Goal: Information Seeking & Learning: Learn about a topic

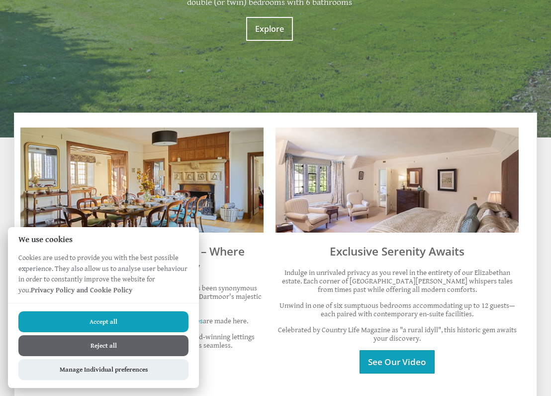
scroll to position [386, 0]
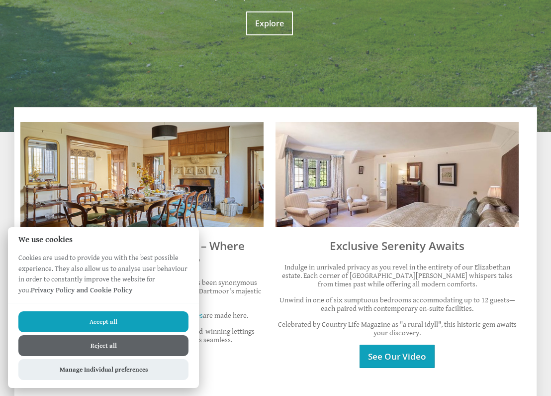
click at [147, 321] on button "Accept all" at bounding box center [103, 321] width 170 height 21
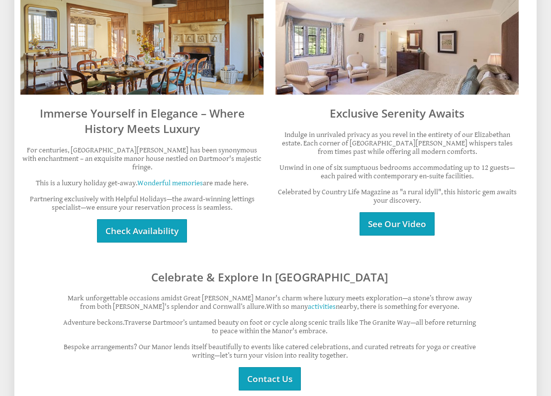
scroll to position [522, 0]
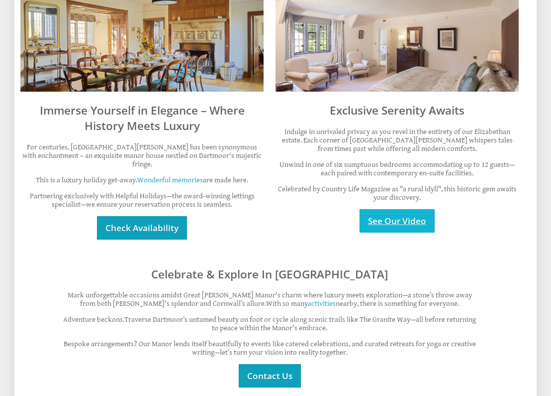
click at [403, 209] on link "See Our Video" at bounding box center [397, 220] width 75 height 23
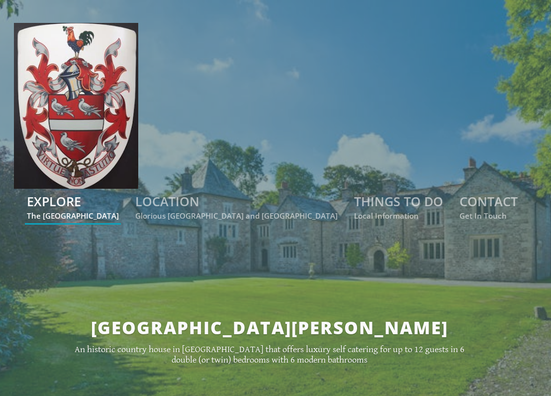
click at [119, 193] on link "EXPLORE The Manor House" at bounding box center [73, 207] width 92 height 28
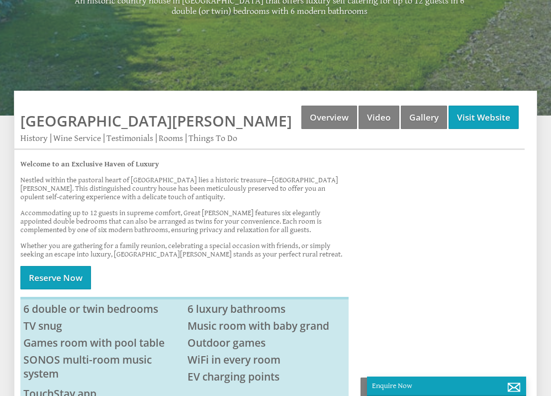
scroll to position [275, 0]
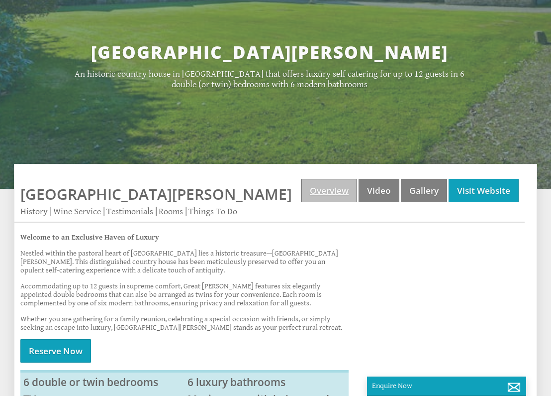
click at [335, 179] on link "Overview" at bounding box center [330, 190] width 56 height 23
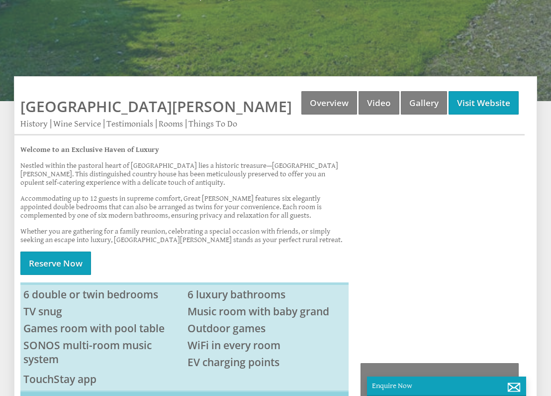
scroll to position [364, 0]
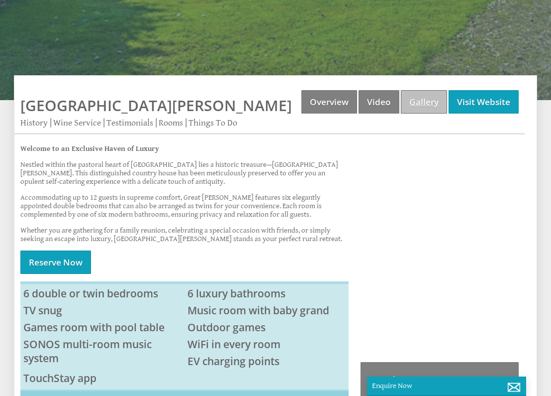
click at [422, 90] on link "Gallery" at bounding box center [424, 101] width 46 height 23
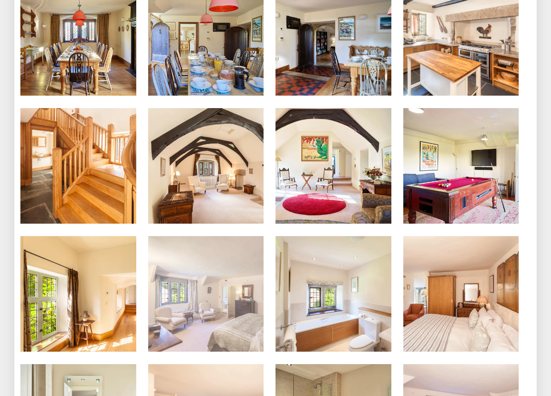
scroll to position [932, 0]
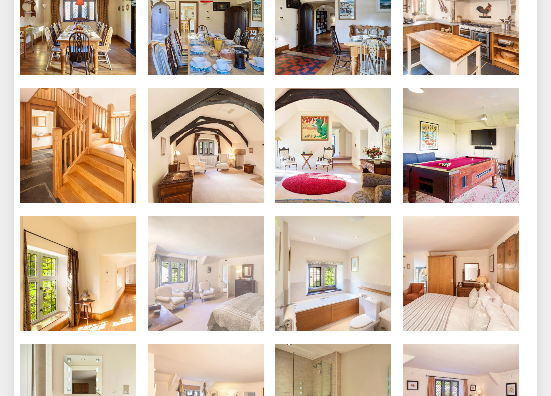
click at [212, 258] on img at bounding box center [206, 274] width 116 height 116
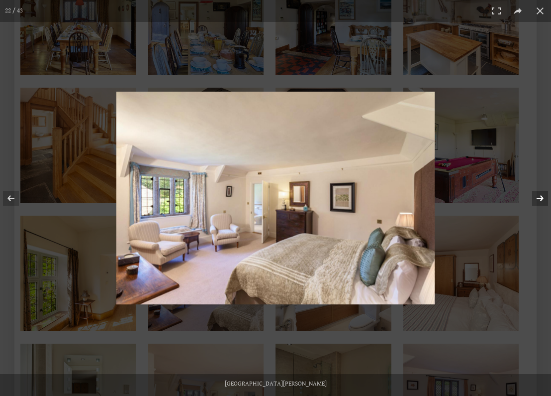
click at [539, 198] on button at bounding box center [534, 198] width 35 height 50
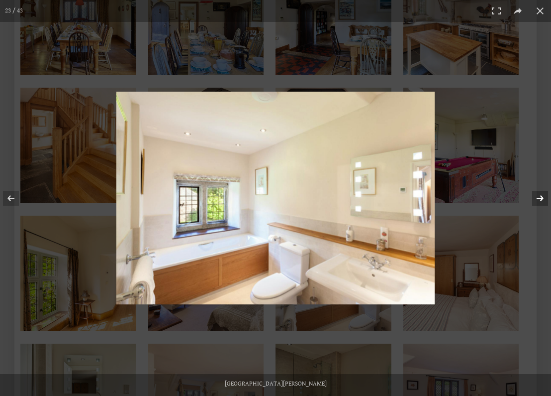
click at [539, 198] on button at bounding box center [534, 198] width 35 height 50
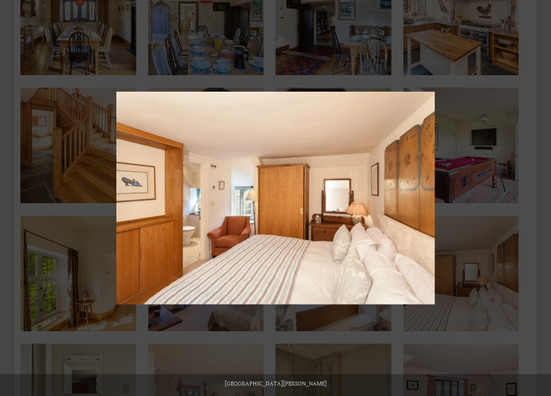
click at [539, 198] on button at bounding box center [534, 198] width 35 height 50
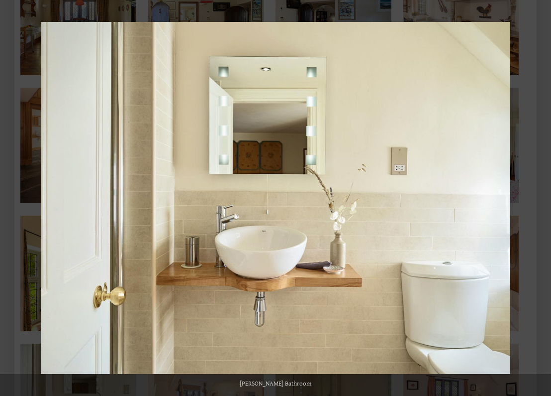
click at [539, 198] on button at bounding box center [534, 198] width 35 height 50
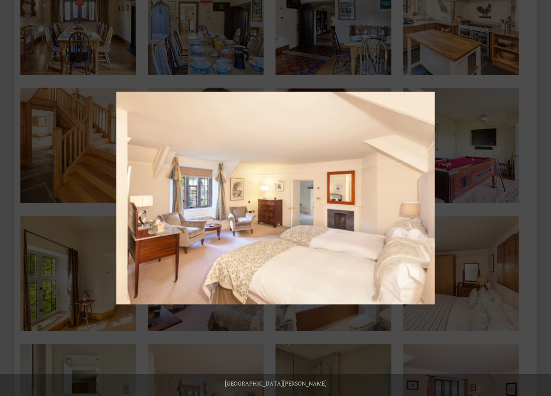
click at [539, 198] on button at bounding box center [534, 198] width 35 height 50
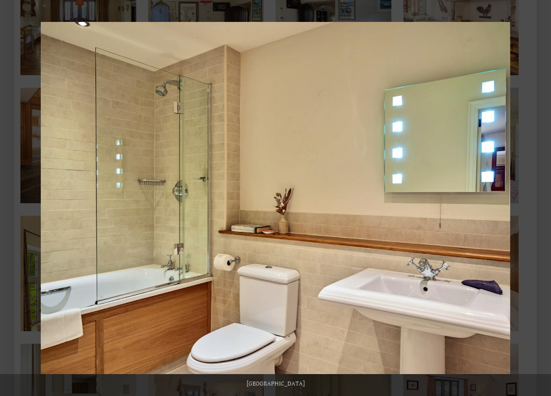
click at [539, 198] on button at bounding box center [534, 198] width 35 height 50
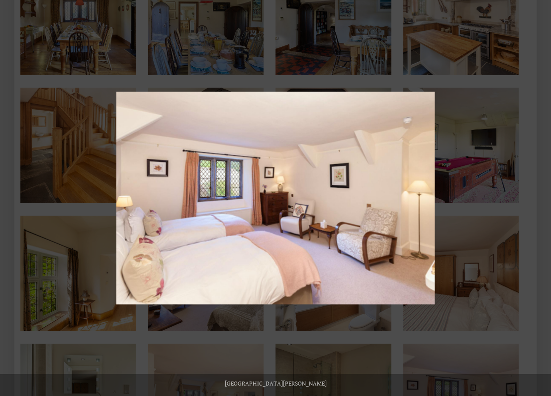
click at [539, 198] on button at bounding box center [534, 198] width 35 height 50
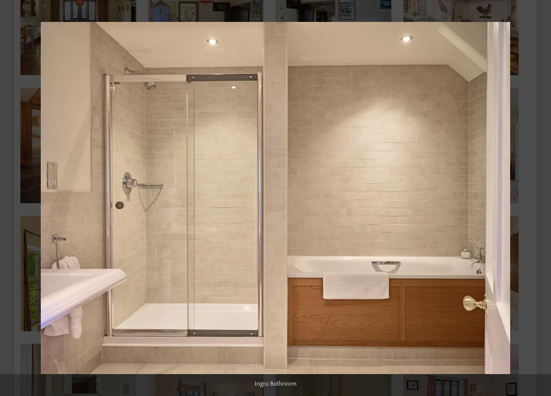
click at [539, 198] on button at bounding box center [534, 198] width 35 height 50
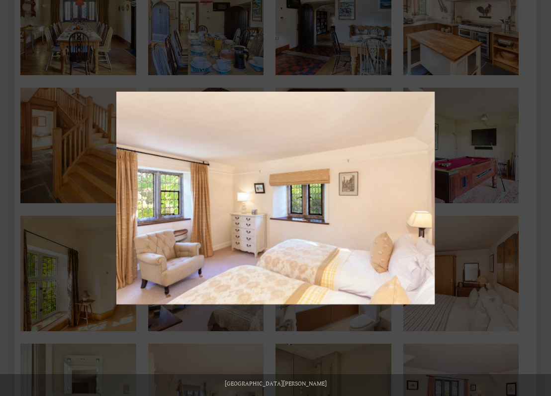
click at [539, 198] on button at bounding box center [534, 198] width 35 height 50
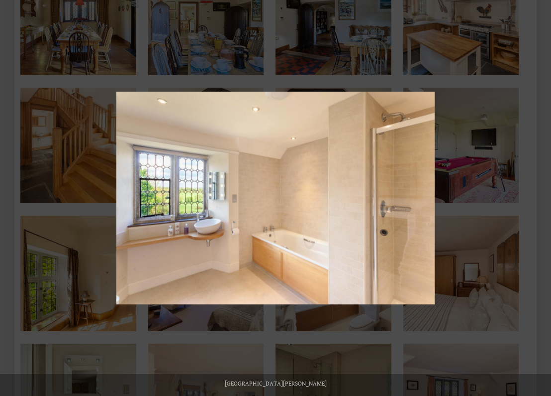
click at [539, 198] on button at bounding box center [534, 198] width 35 height 50
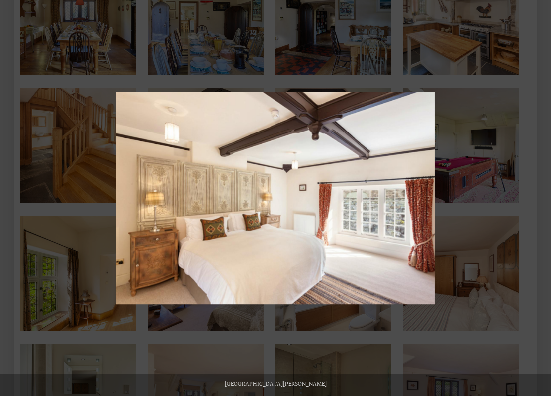
click at [539, 198] on button at bounding box center [534, 198] width 35 height 50
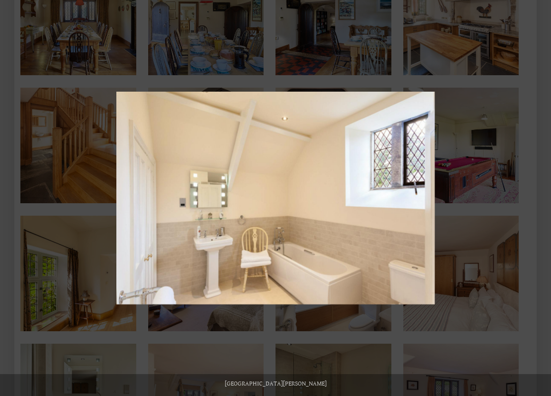
click at [539, 198] on button at bounding box center [534, 198] width 35 height 50
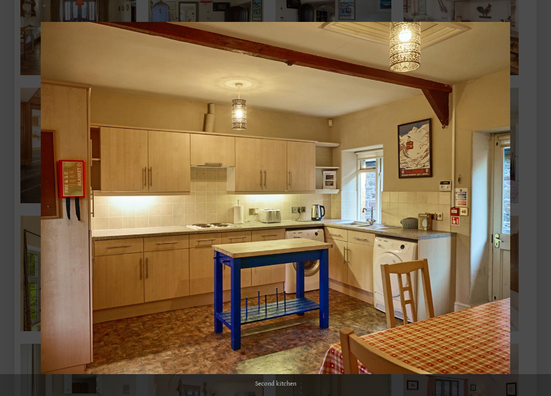
click at [539, 198] on button at bounding box center [534, 198] width 35 height 50
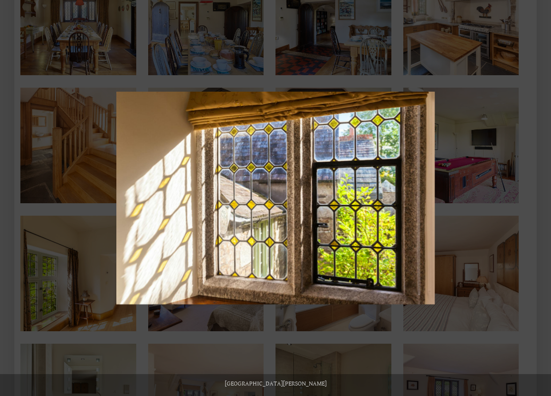
click at [539, 198] on button at bounding box center [534, 198] width 35 height 50
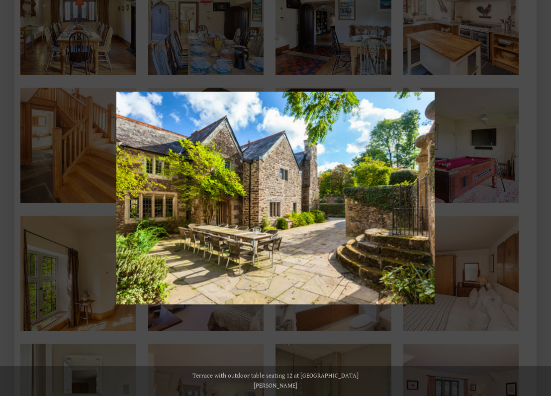
click at [539, 198] on button at bounding box center [534, 198] width 35 height 50
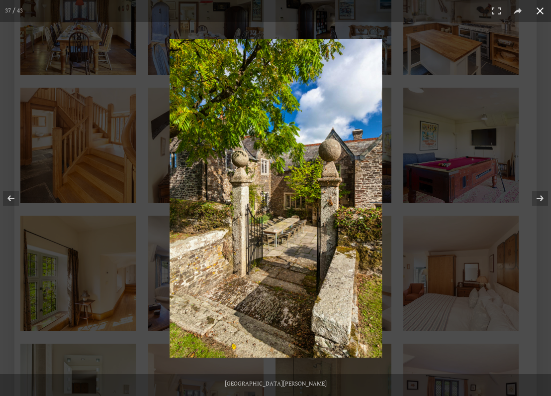
click at [541, 12] on button at bounding box center [541, 11] width 22 height 22
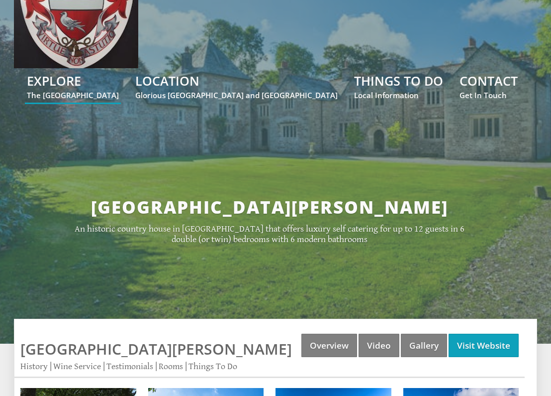
scroll to position [106, 0]
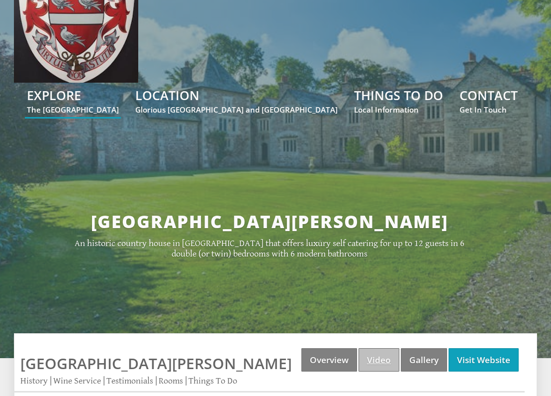
click at [383, 348] on link "Video" at bounding box center [379, 359] width 41 height 23
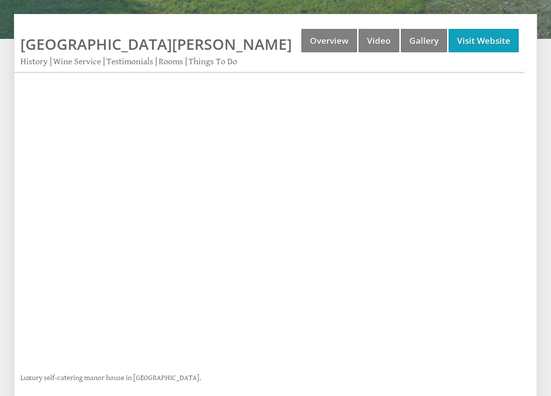
scroll to position [426, 0]
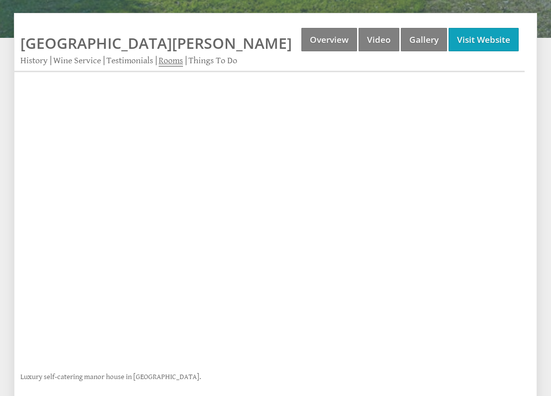
click at [169, 55] on link "Rooms" at bounding box center [171, 60] width 24 height 11
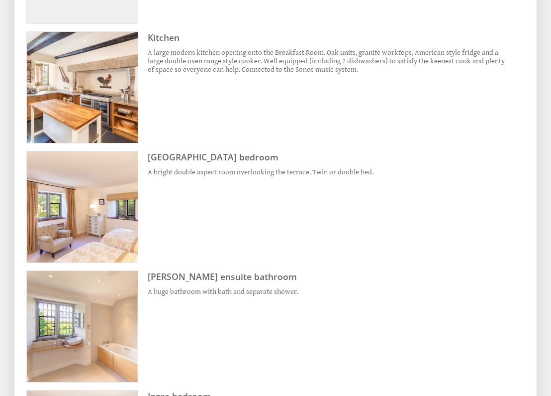
scroll to position [1209, 0]
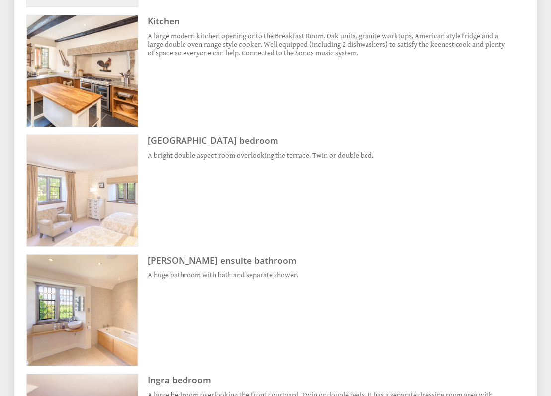
click at [106, 160] on img at bounding box center [82, 190] width 111 height 111
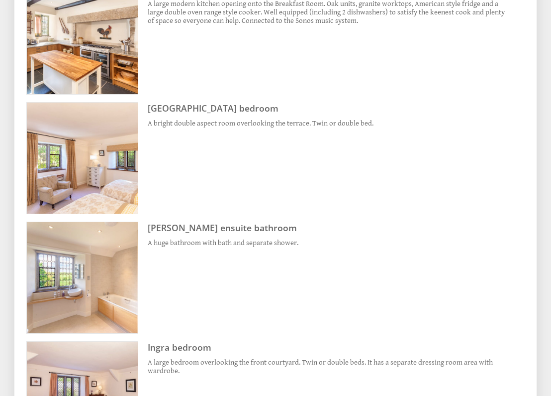
scroll to position [1243, 0]
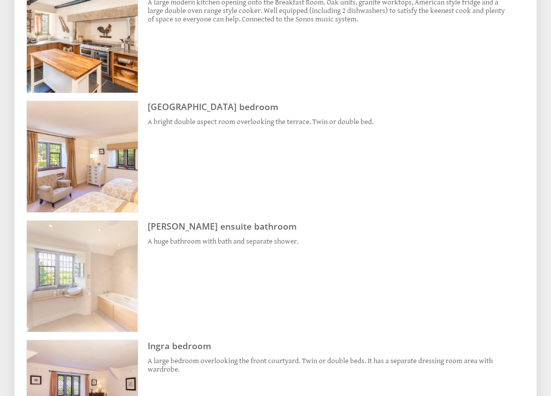
click at [94, 230] on img at bounding box center [82, 275] width 111 height 111
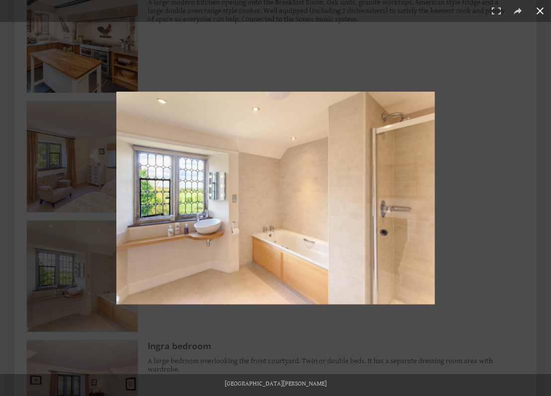
click at [538, 11] on button at bounding box center [541, 11] width 22 height 22
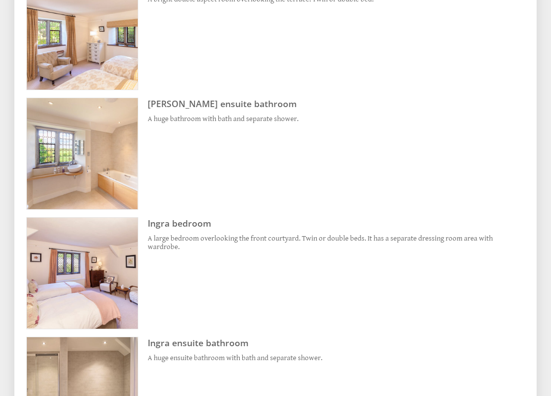
scroll to position [1366, 0]
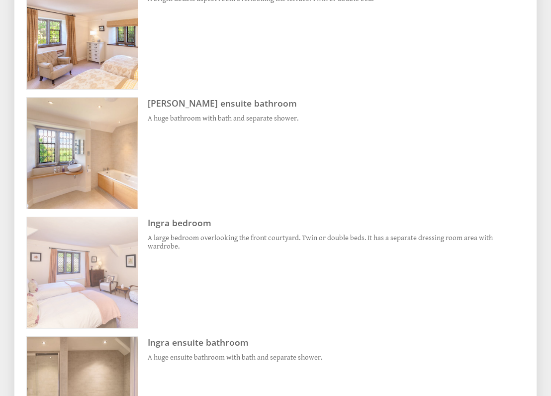
click at [110, 246] on img at bounding box center [82, 272] width 111 height 111
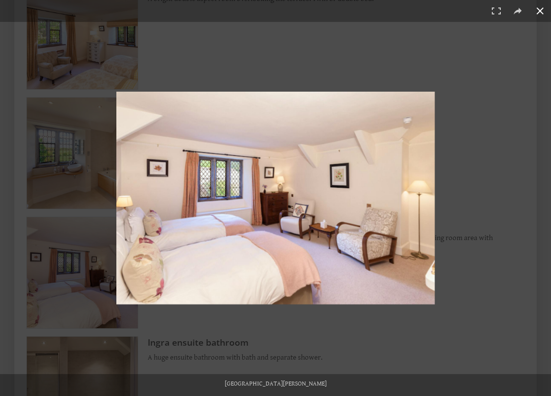
click at [541, 12] on button at bounding box center [541, 11] width 22 height 22
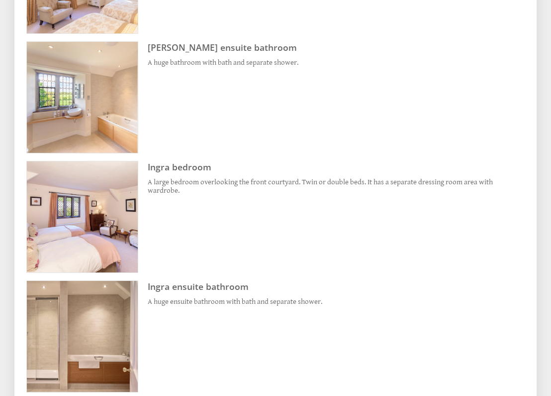
scroll to position [1425, 0]
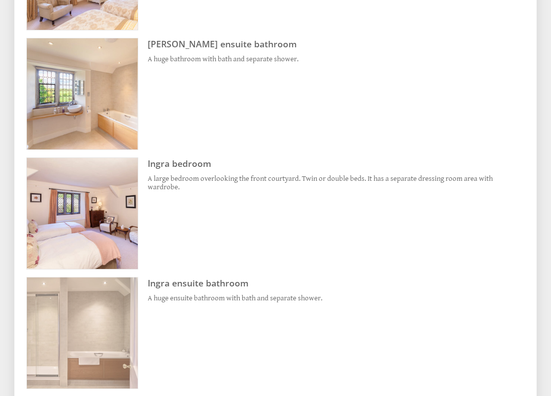
click at [91, 289] on img at bounding box center [82, 332] width 111 height 111
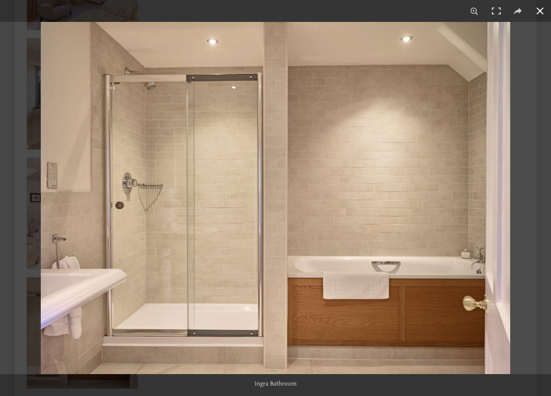
click at [540, 11] on button at bounding box center [541, 11] width 22 height 22
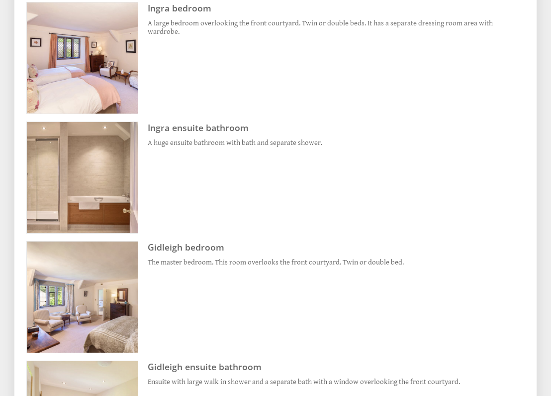
scroll to position [1586, 0]
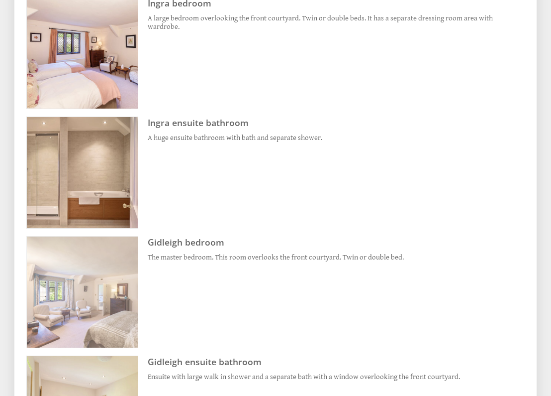
click at [94, 258] on img at bounding box center [82, 291] width 111 height 111
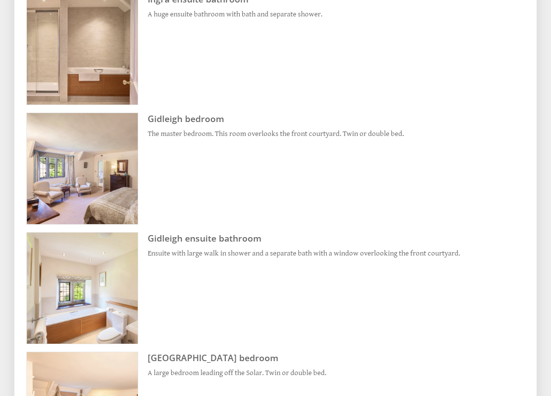
scroll to position [1710, 0]
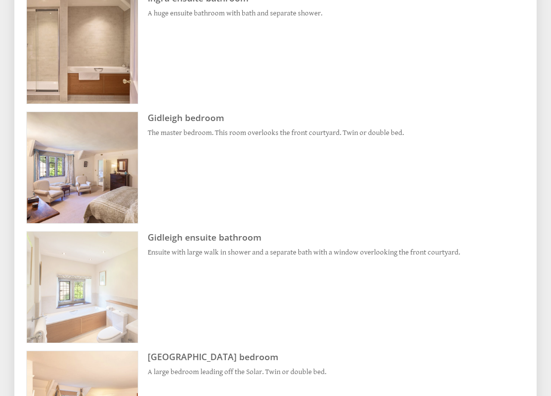
click at [100, 257] on img at bounding box center [82, 286] width 111 height 111
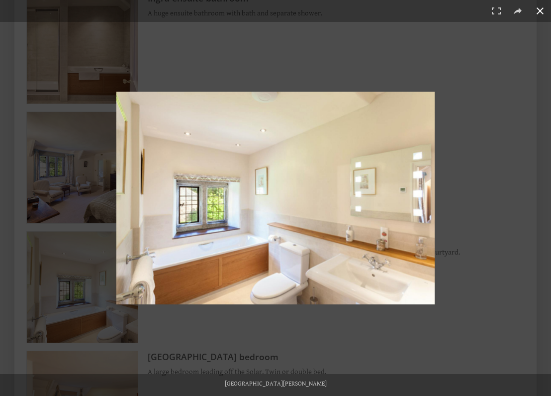
click at [541, 10] on button at bounding box center [541, 11] width 22 height 22
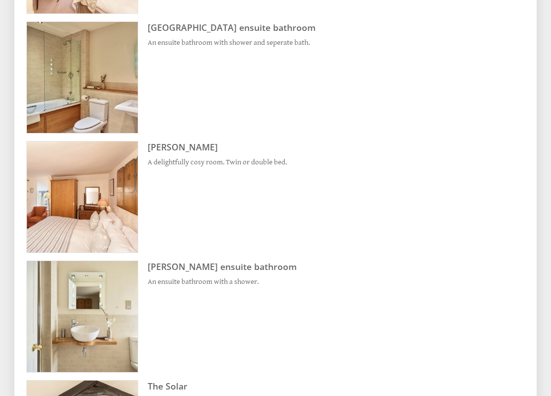
scroll to position [2163, 0]
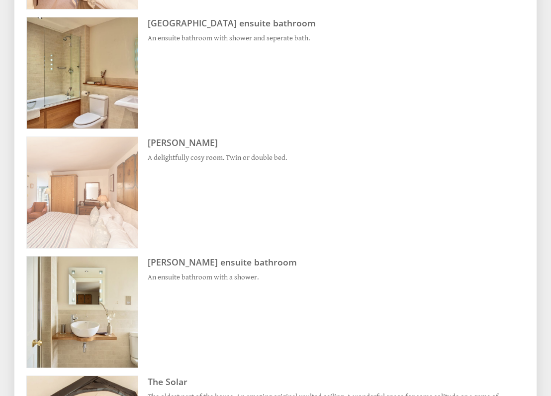
click at [106, 168] on img at bounding box center [82, 192] width 111 height 111
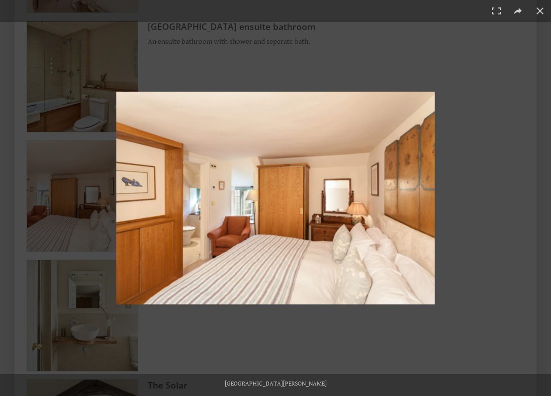
scroll to position [2159, 0]
click at [542, 14] on button at bounding box center [541, 11] width 22 height 22
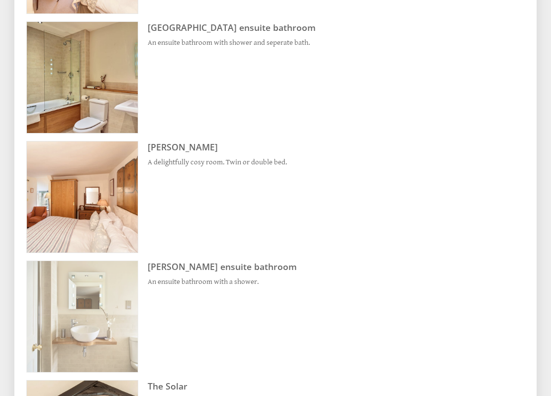
click at [120, 265] on img at bounding box center [82, 316] width 111 height 111
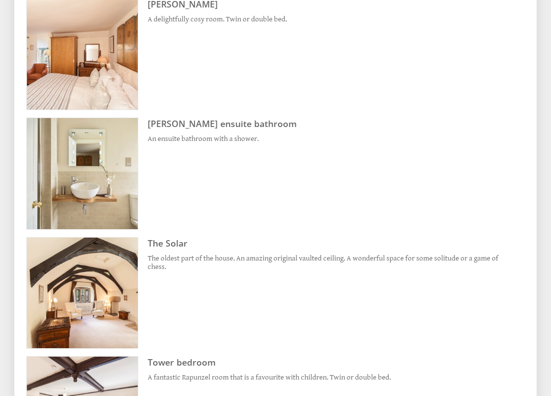
scroll to position [2302, 0]
